Goal: Task Accomplishment & Management: Complete application form

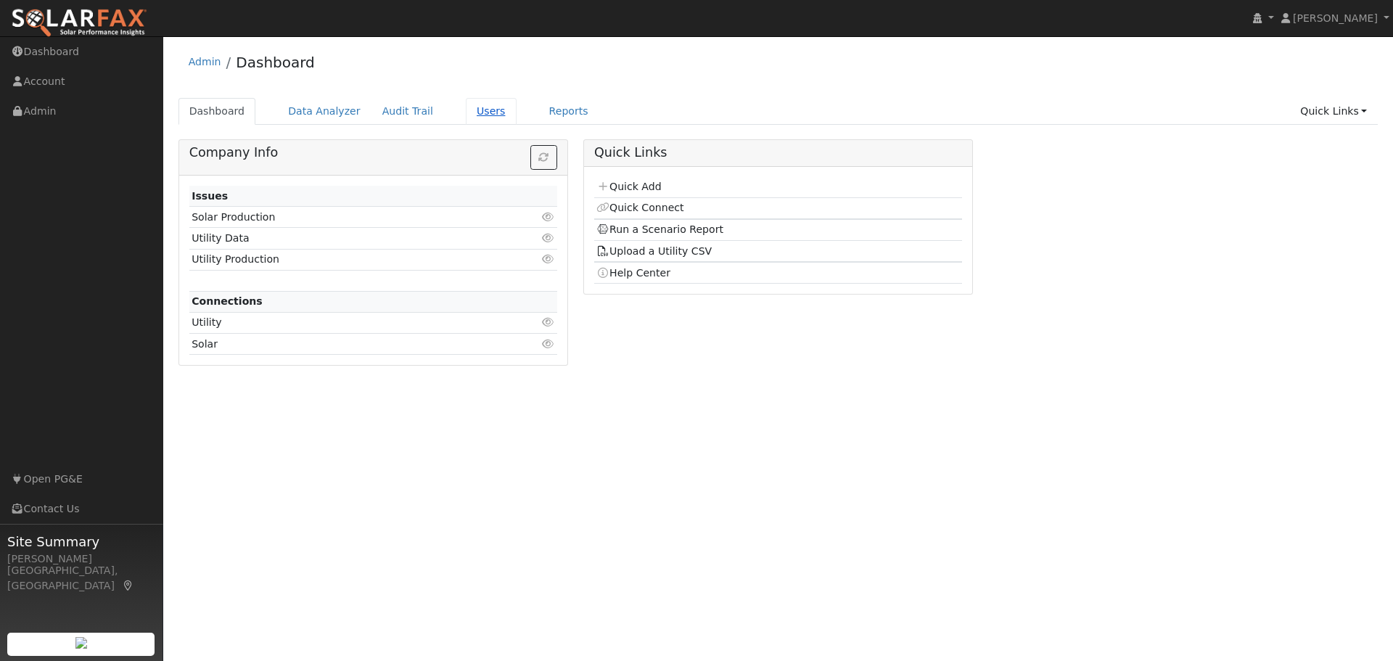
click at [466, 114] on link "Users" at bounding box center [491, 111] width 51 height 27
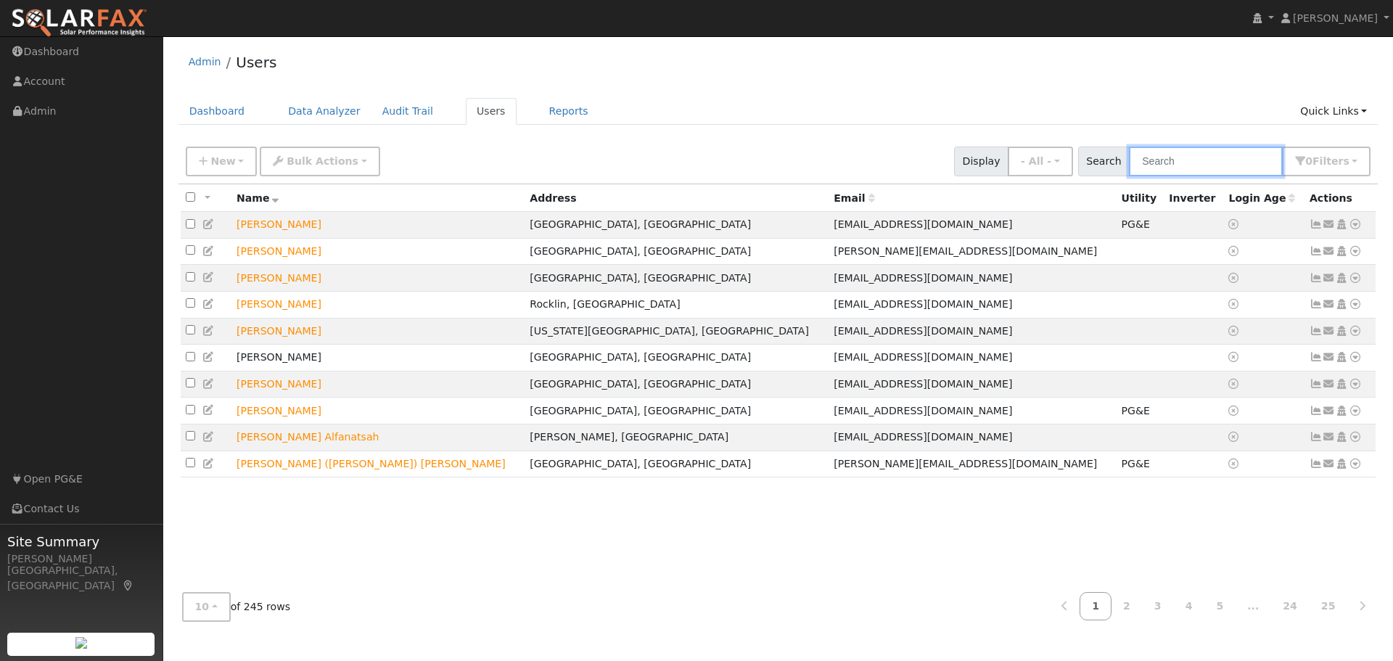
click at [1213, 171] on input "text" at bounding box center [1206, 162] width 154 height 30
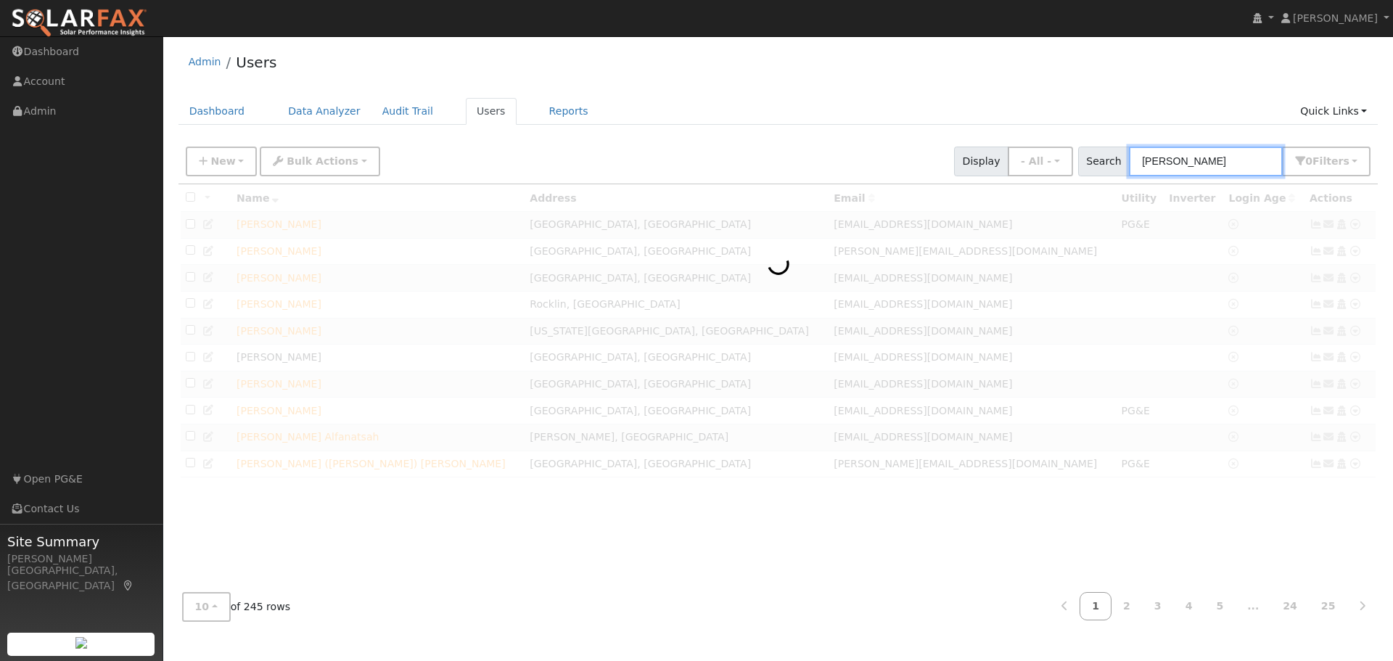
type input "castro"
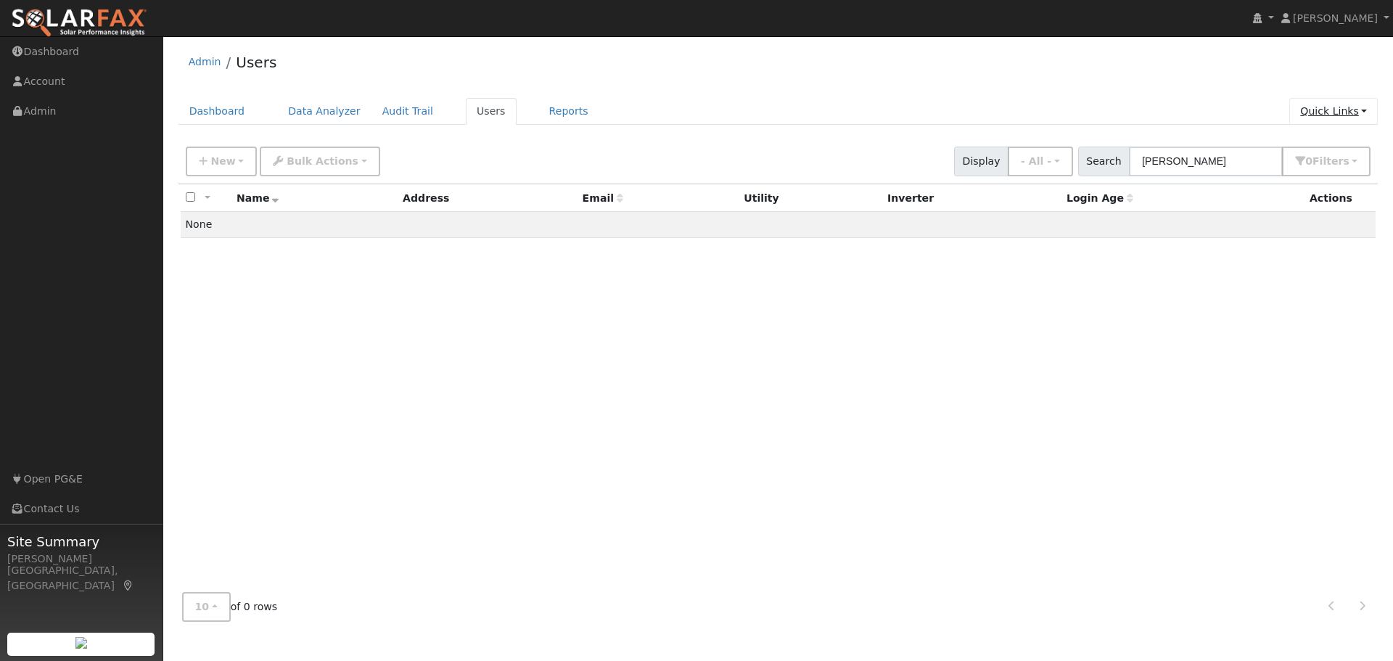
click at [1342, 115] on link "Quick Links" at bounding box center [1333, 111] width 88 height 27
click at [1329, 138] on link "Quick Add" at bounding box center [1303, 142] width 147 height 20
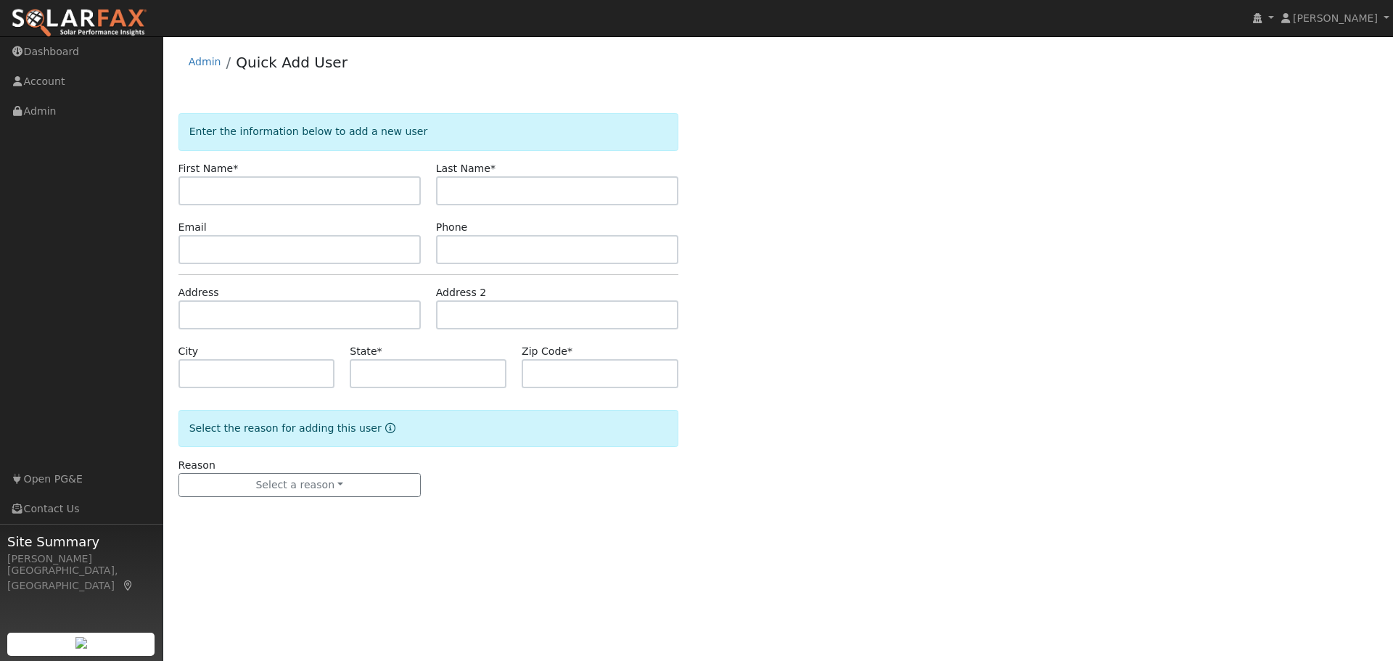
click at [300, 197] on input "text" at bounding box center [299, 190] width 242 height 29
type input "Rey"
type input "[PERSON_NAME]"
click at [216, 250] on input "text" at bounding box center [299, 249] width 242 height 29
paste input "reyc44@yahoo.com"
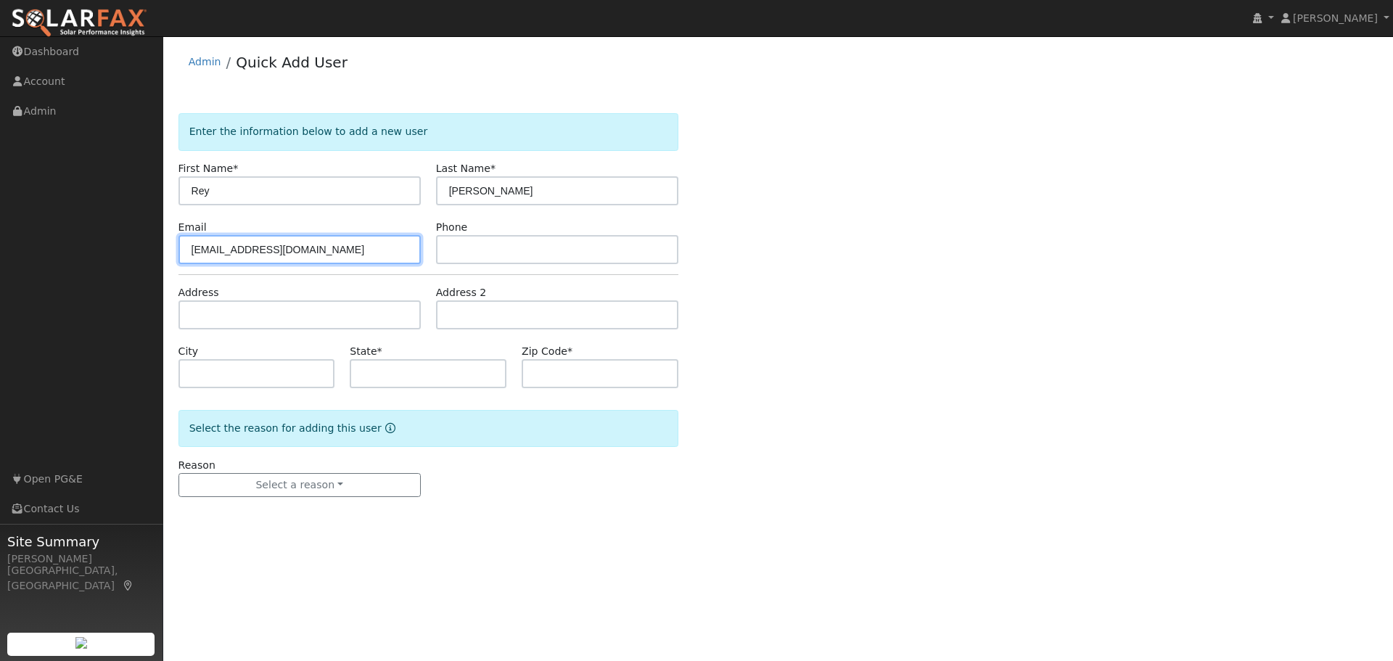
type input "reyc44@yahoo.com"
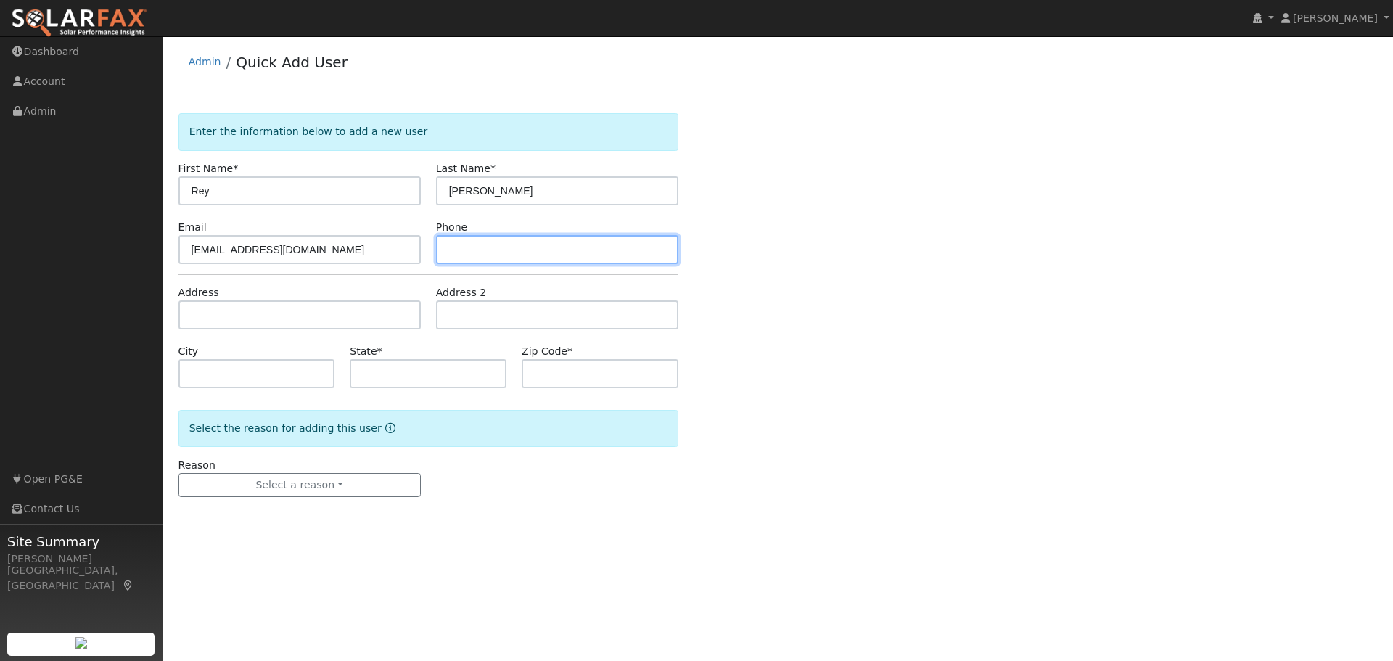
click at [523, 245] on input "text" at bounding box center [557, 249] width 242 height 29
paste input "(707) 319-5959"
type input "(707) 319-5959"
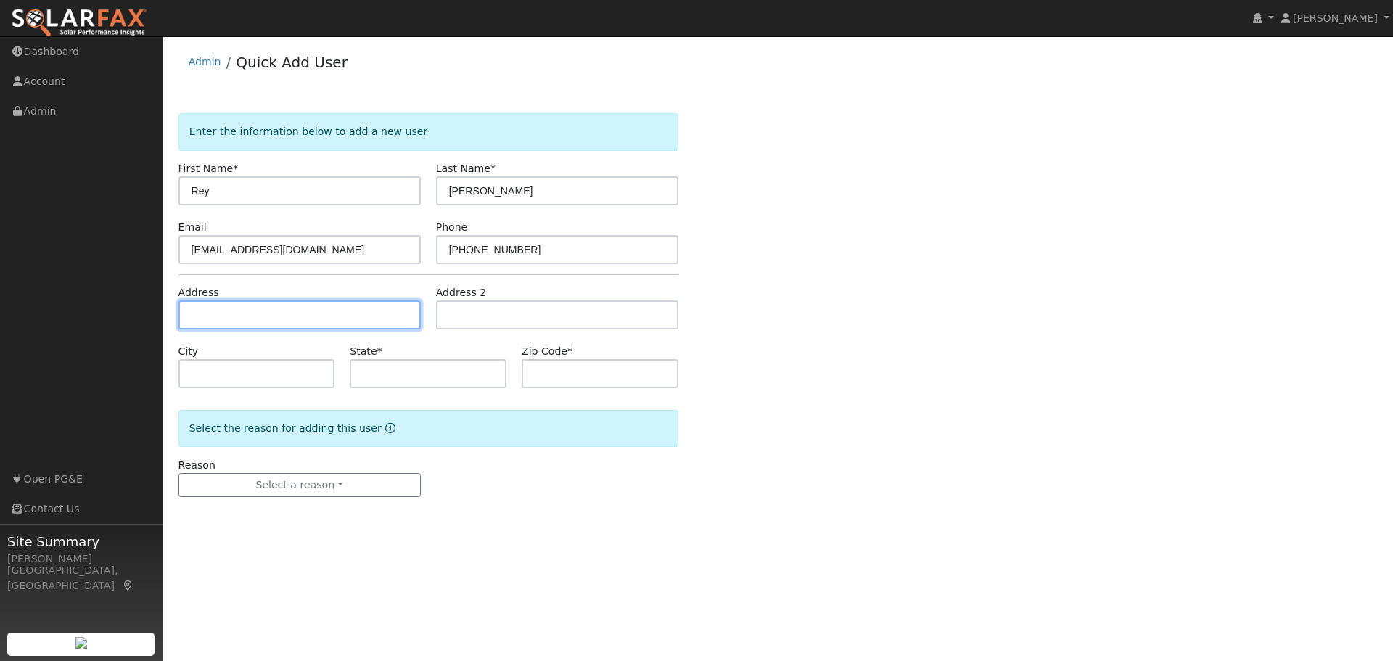
click at [207, 312] on input "text" at bounding box center [299, 314] width 242 height 29
type input "9090 Cambridge Circle"
type input "Vallejo"
type input "CA"
type input "94591"
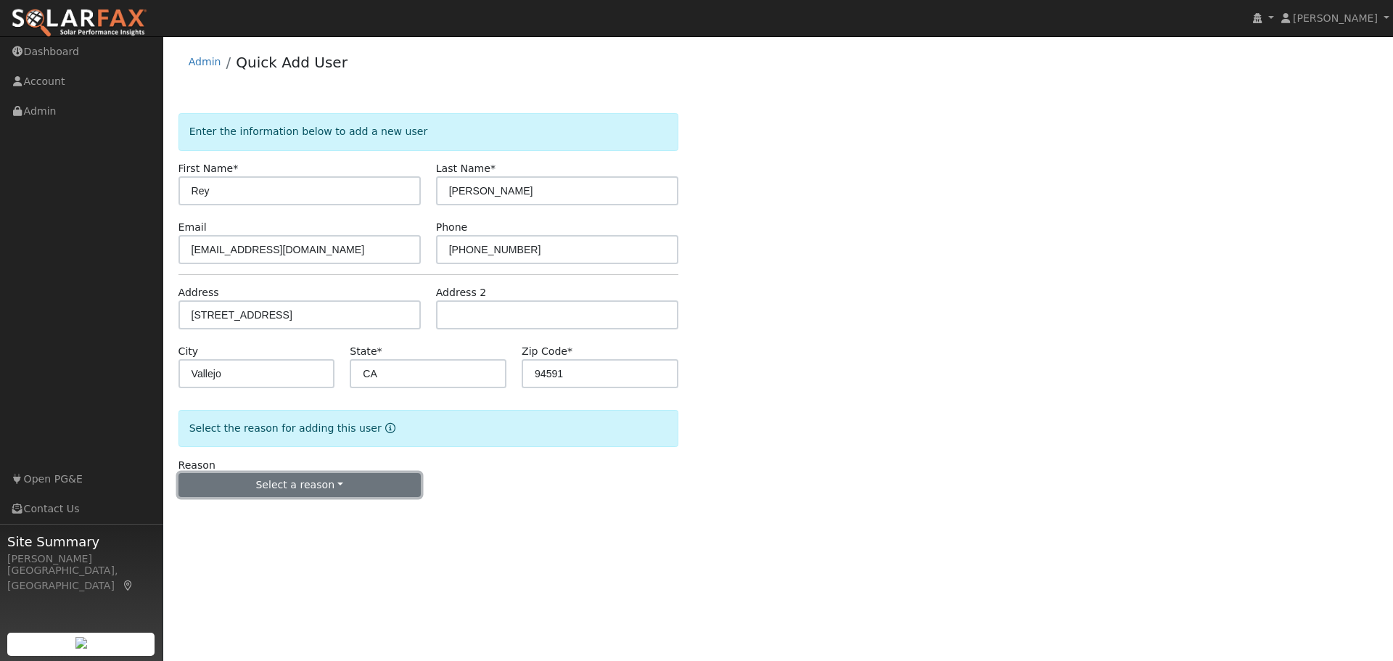
click at [274, 489] on button "Select a reason" at bounding box center [299, 485] width 242 height 25
click at [242, 518] on link "New lead" at bounding box center [259, 515] width 160 height 20
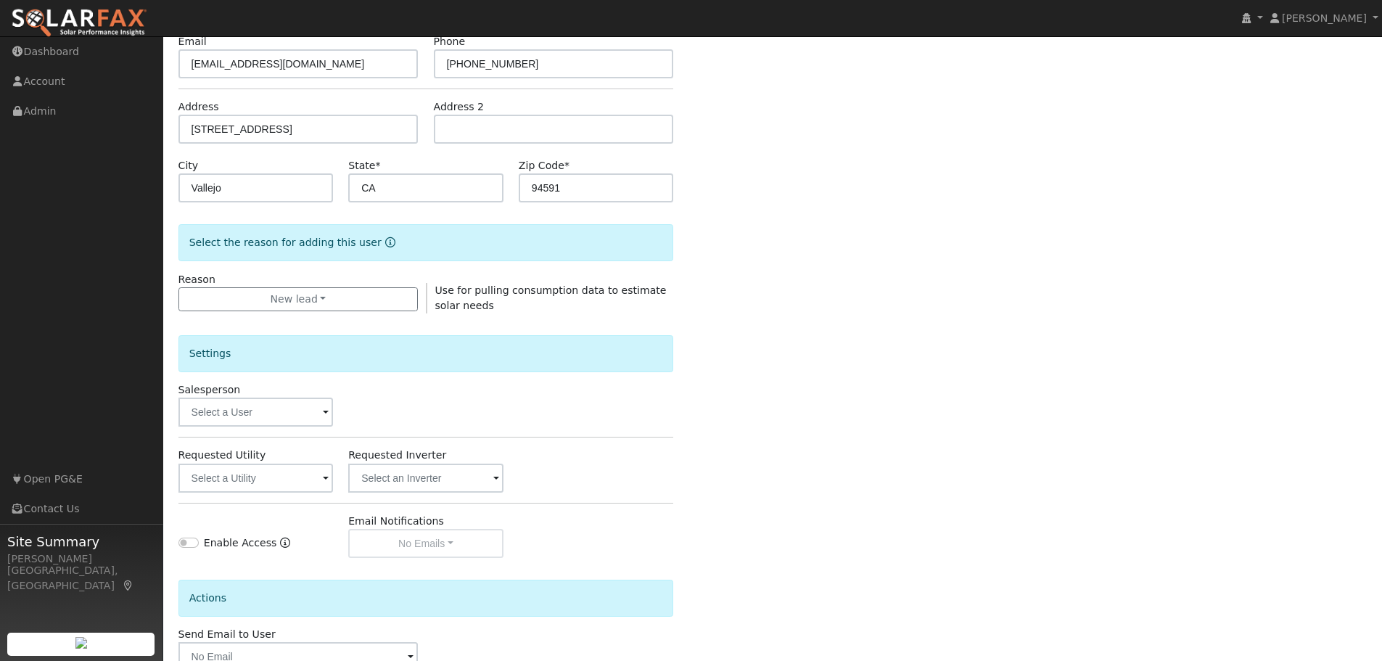
scroll to position [279, 0]
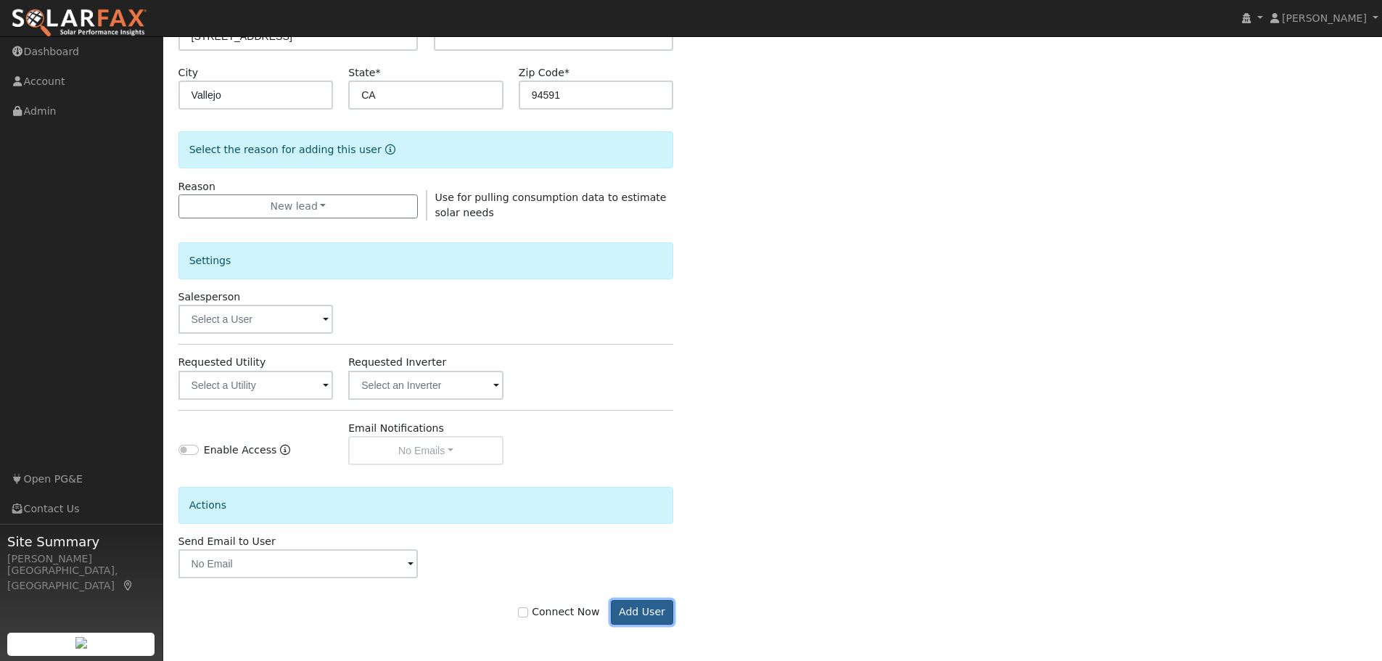
click at [638, 610] on button "Add User" at bounding box center [642, 612] width 63 height 25
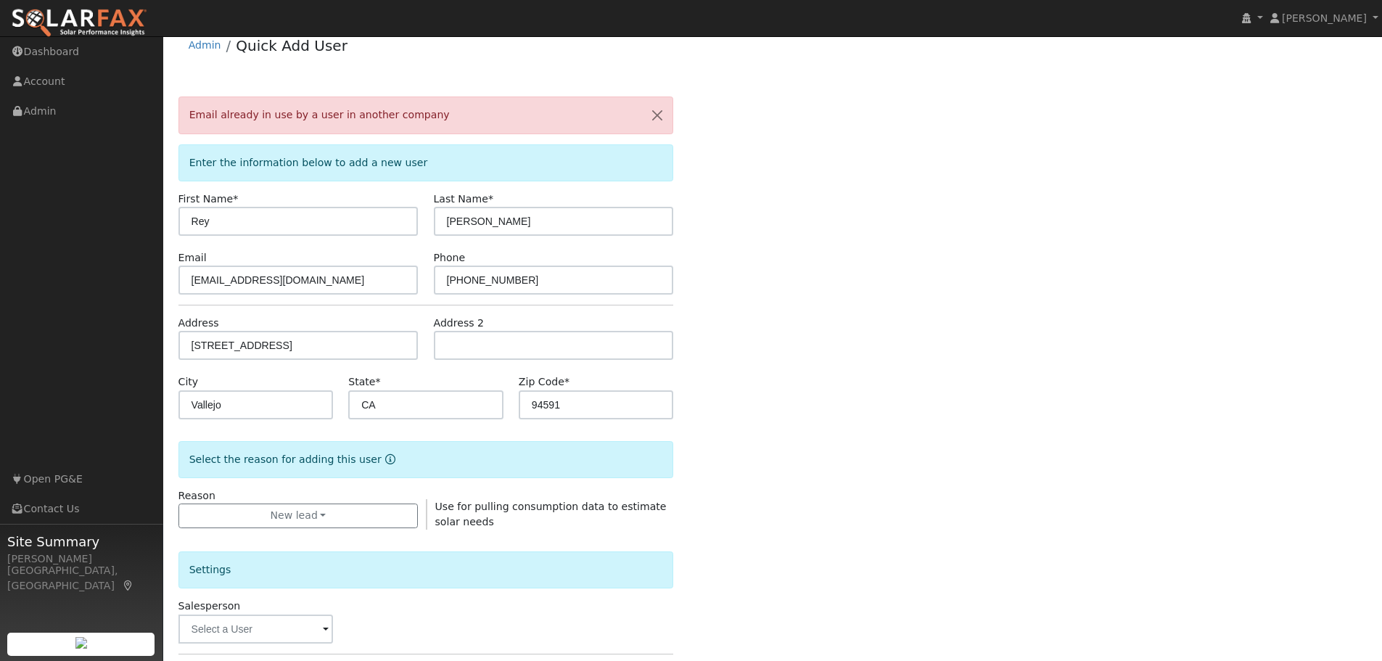
scroll to position [0, 0]
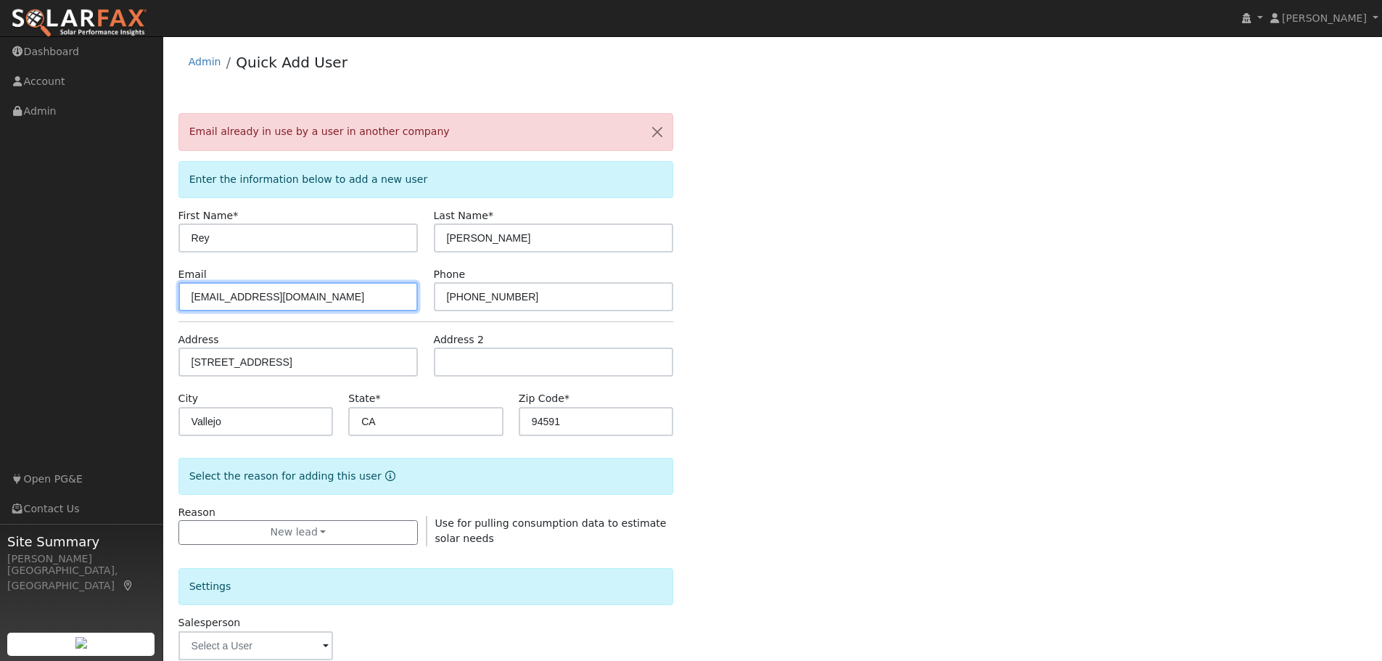
drag, startPoint x: 300, startPoint y: 294, endPoint x: 171, endPoint y: 282, distance: 129.7
click at [171, 282] on div "Email reyc44@yahoo.com" at bounding box center [297, 289] width 255 height 44
click at [203, 289] on input "text" at bounding box center [298, 296] width 240 height 29
paste input "aidacastro55@sbcglobal.net"
type input "aidacastro55@sbcglobal.net"
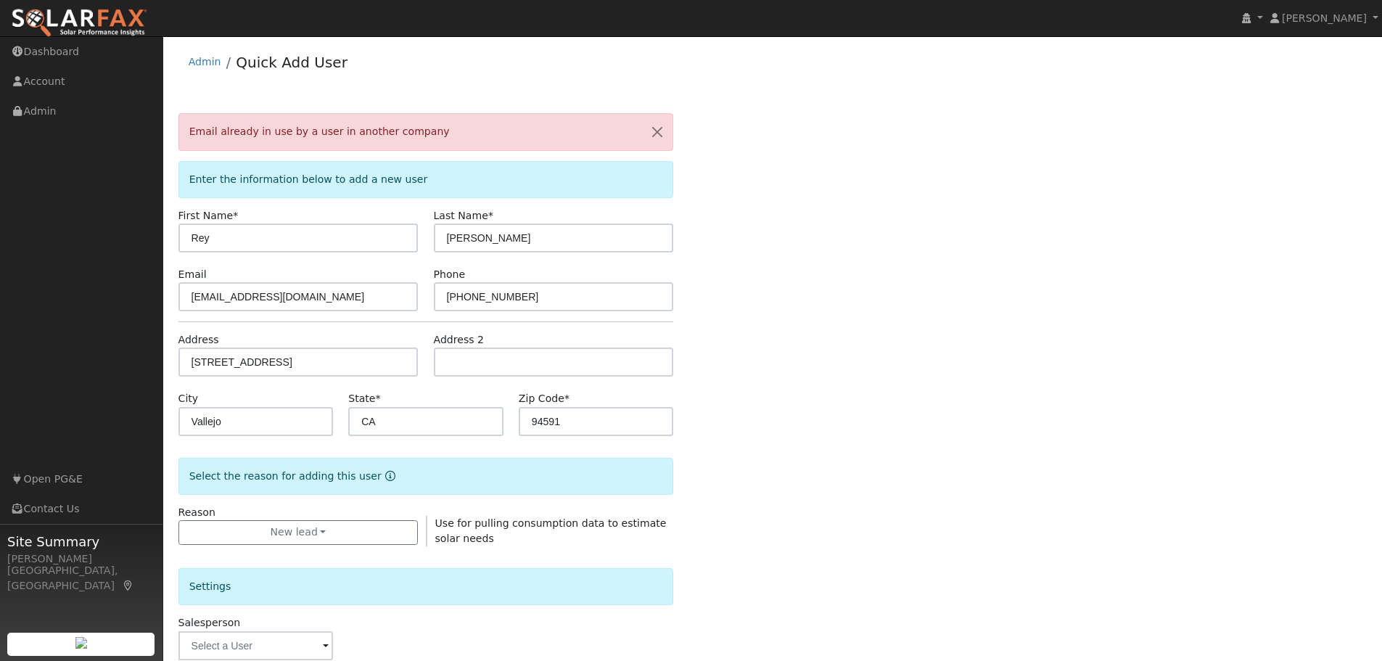
click at [840, 348] on div "Email already in use by a user in another company Enter the information below t…" at bounding box center [772, 546] width 1189 height 866
drag, startPoint x: 173, startPoint y: 228, endPoint x: 132, endPoint y: 224, distance: 40.9
click at [132, 224] on div "installed Amber Laney Amber Laney Profile My Company Help Center Terms Of Servi…" at bounding box center [691, 511] width 1382 height 950
click at [965, 281] on div "Email already in use by a user in another company Enter the information below t…" at bounding box center [772, 546] width 1189 height 866
drag, startPoint x: 190, startPoint y: 228, endPoint x: 153, endPoint y: 221, distance: 37.7
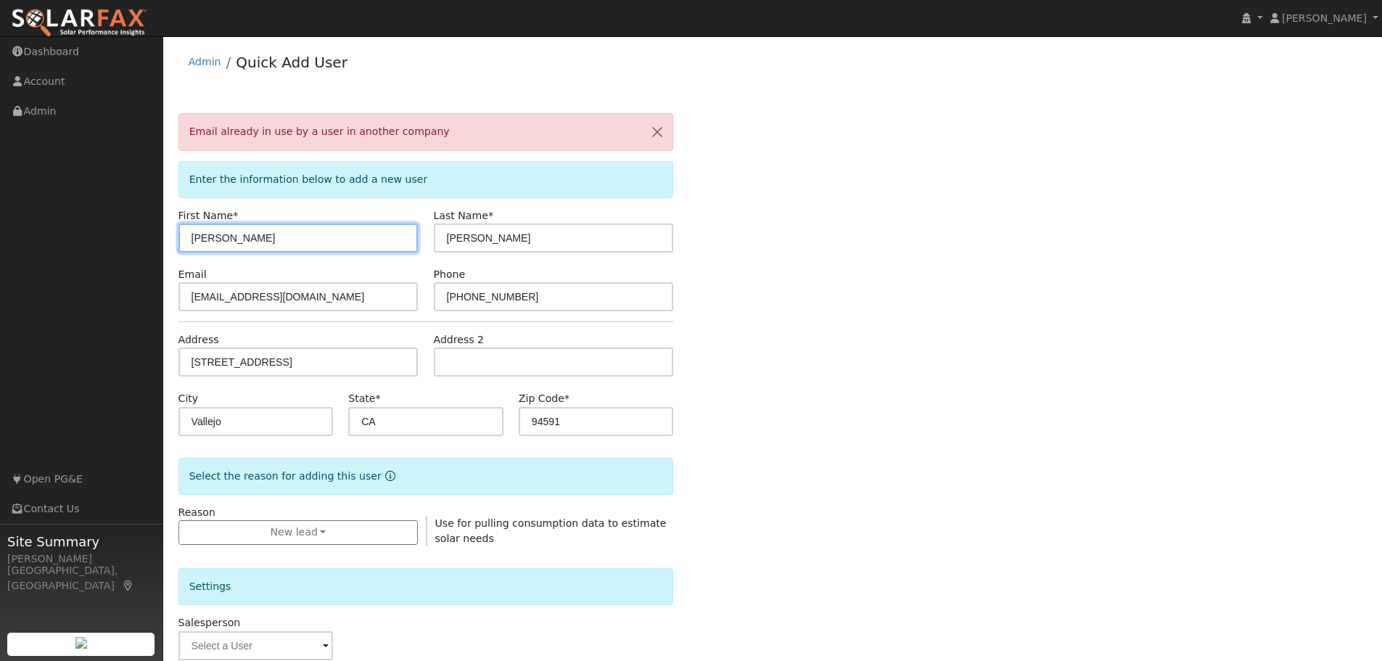
click at [153, 221] on div "installed Amber Laney Amber Laney Profile My Company Help Center Terms Of Servi…" at bounding box center [691, 511] width 1382 height 950
type input "Rey"
click at [802, 245] on div "Email already in use by a user in another company Enter the information below t…" at bounding box center [772, 546] width 1189 height 866
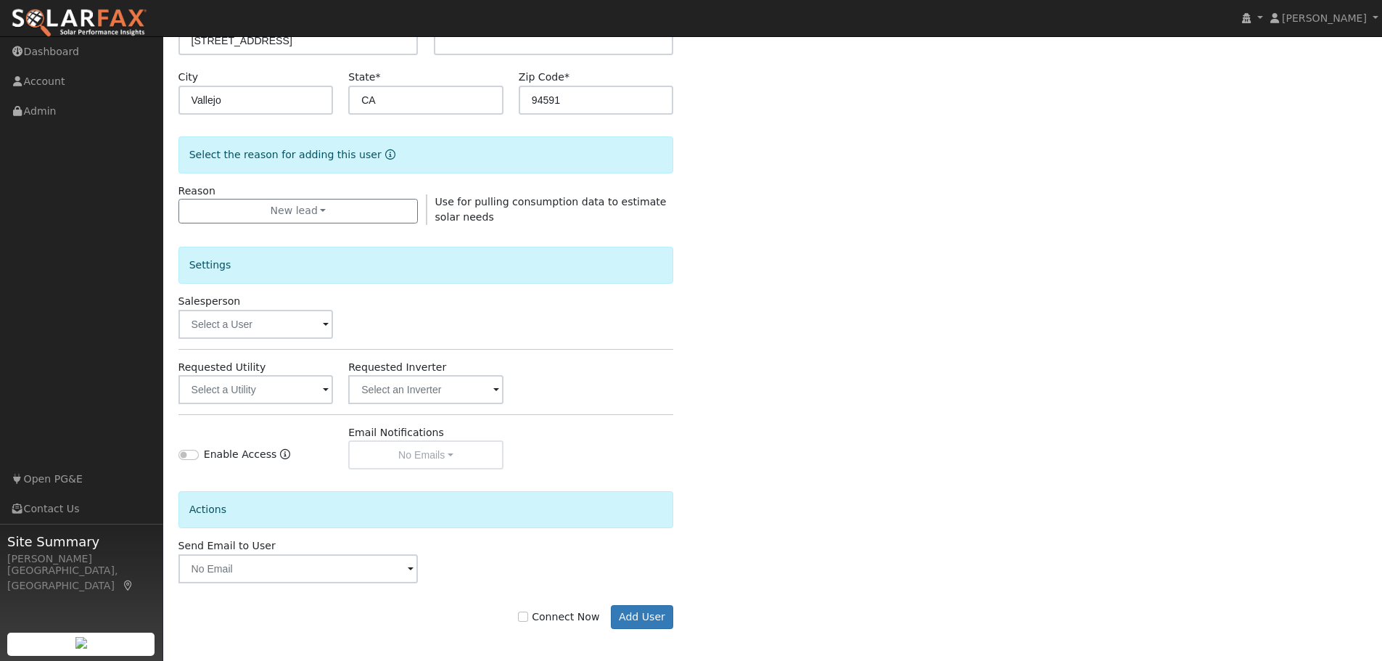
scroll to position [326, 0]
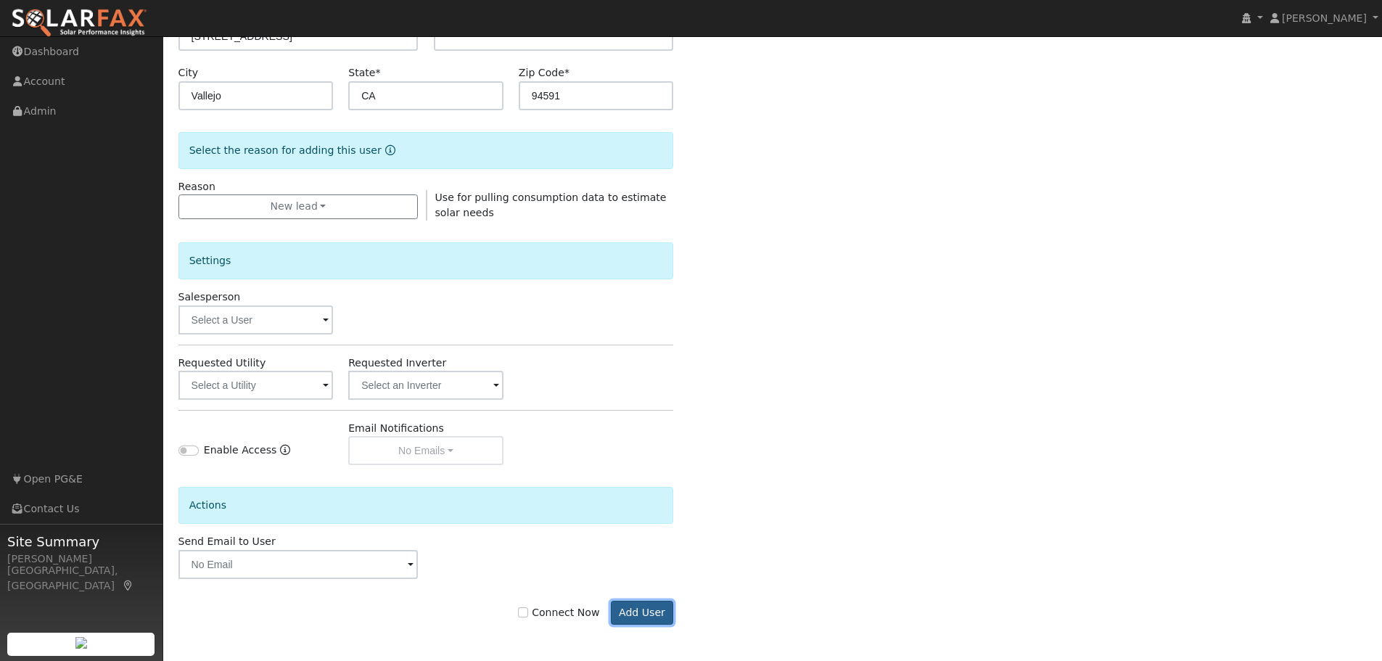
click at [639, 619] on button "Add User" at bounding box center [642, 613] width 63 height 25
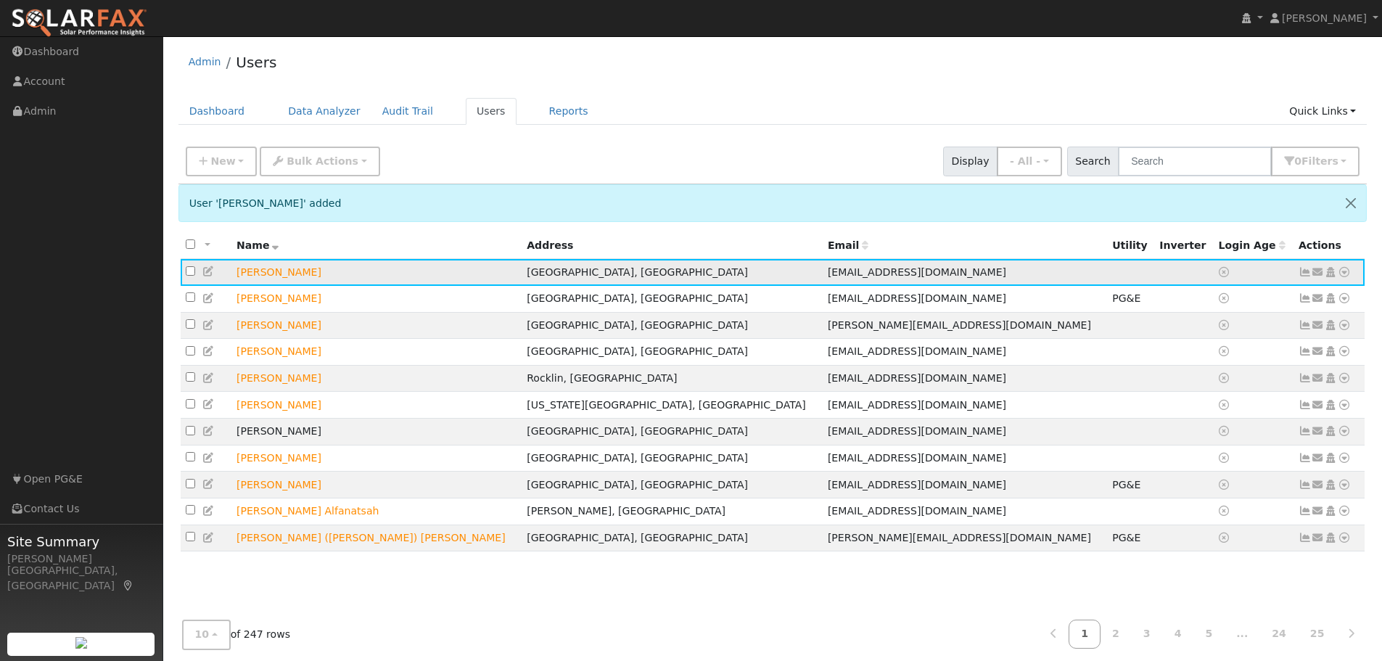
click at [1346, 272] on icon at bounding box center [1344, 272] width 13 height 10
click at [1303, 300] on link "Data Analyzer" at bounding box center [1296, 297] width 105 height 20
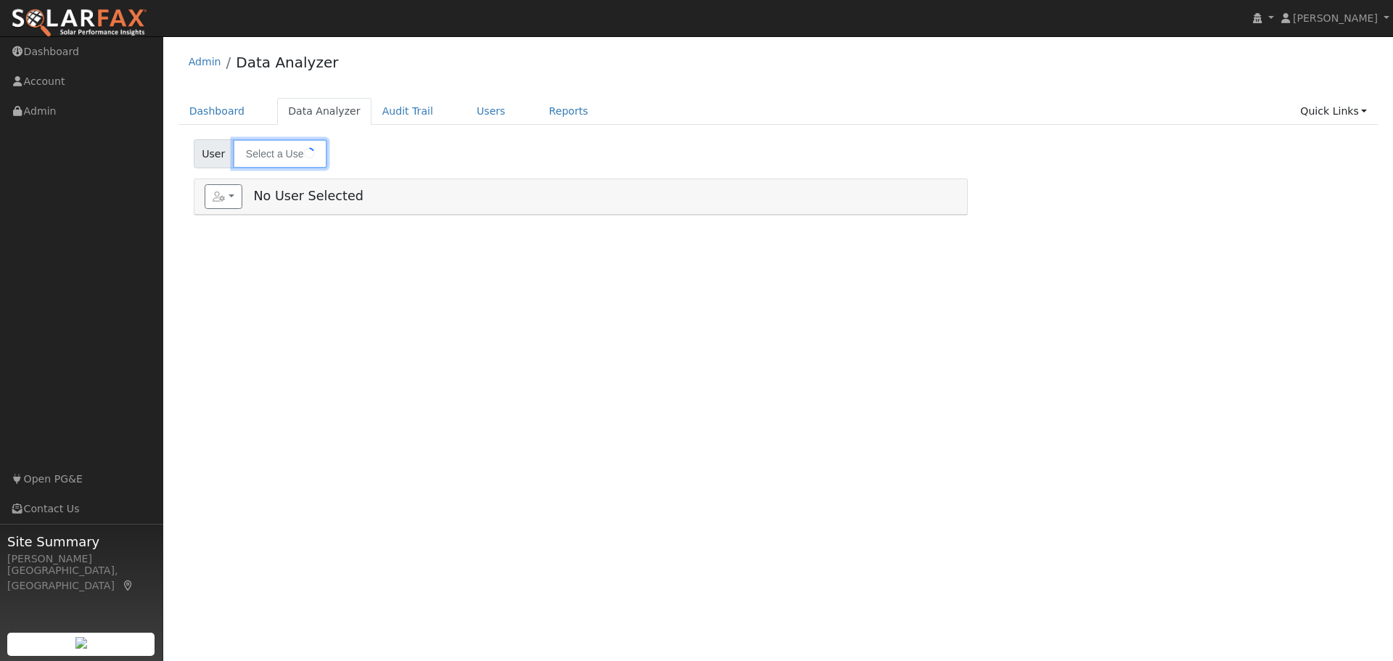
type input "[PERSON_NAME]"
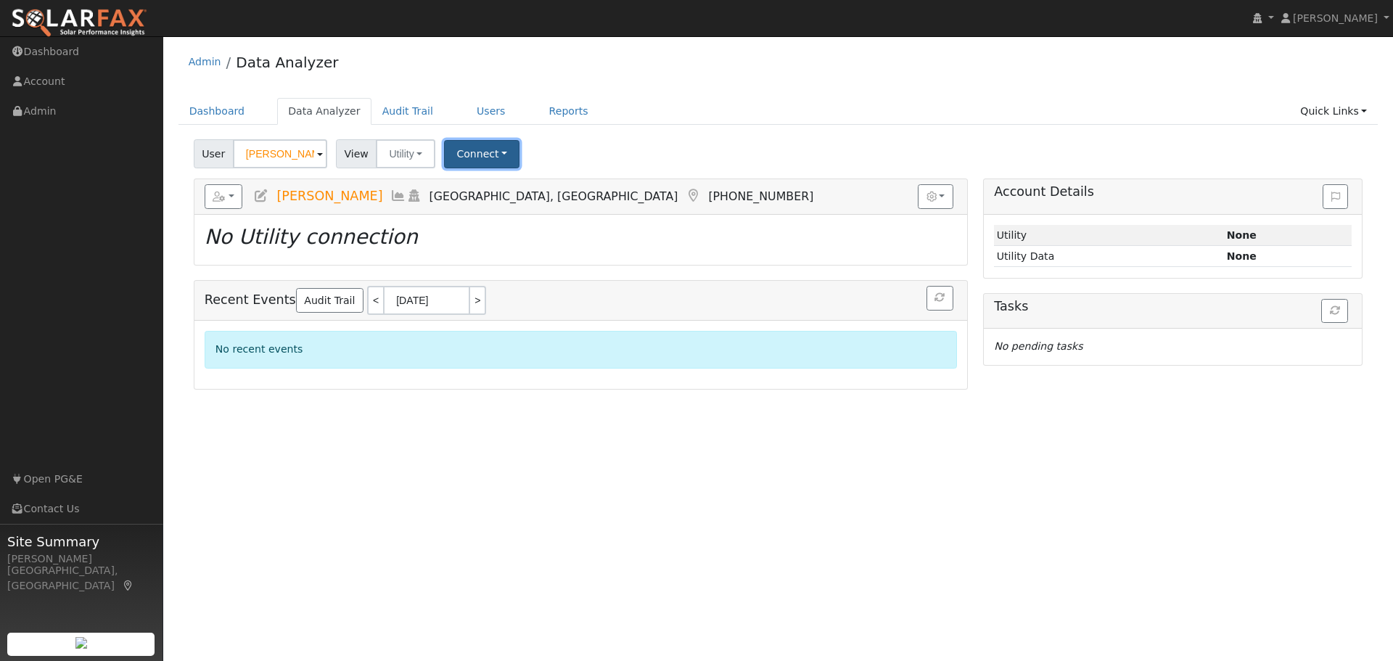
click at [466, 152] on button "Connect" at bounding box center [481, 154] width 75 height 28
click at [506, 186] on link "Select a Provider" at bounding box center [501, 186] width 113 height 20
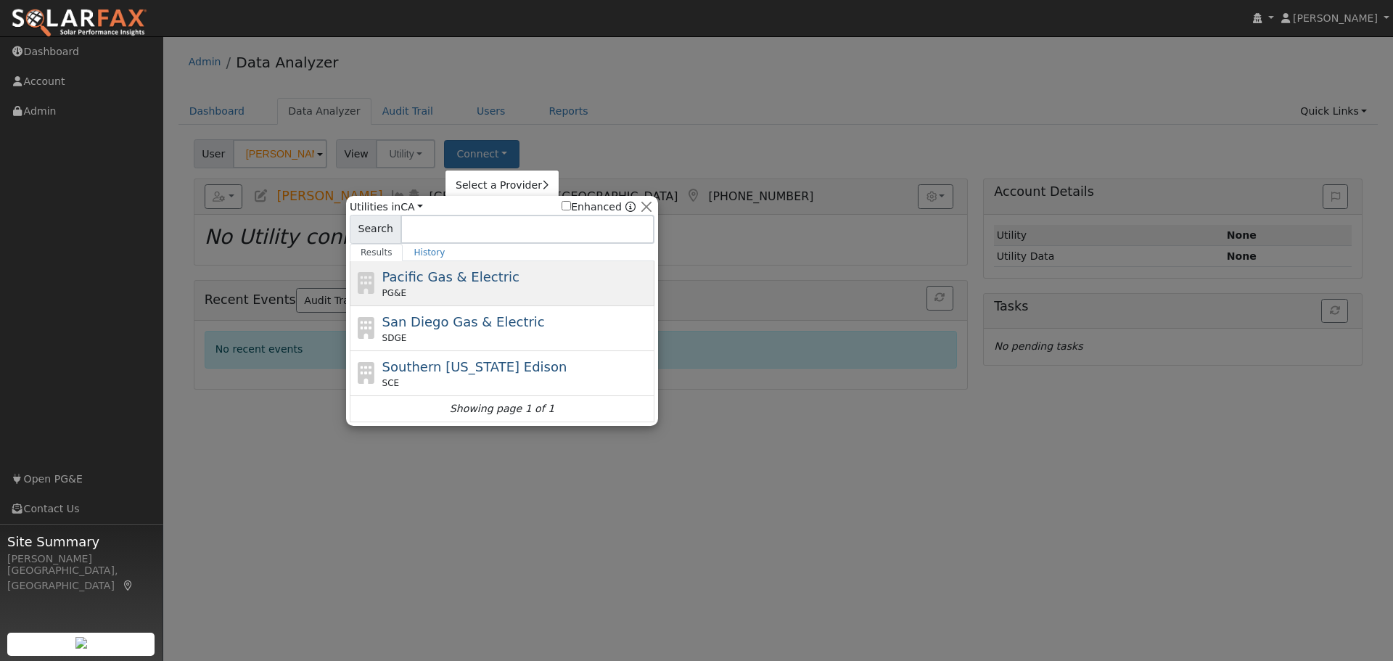
click at [500, 284] on div "Pacific Gas & Electric PG&E" at bounding box center [516, 283] width 269 height 33
